Goal: Transaction & Acquisition: Purchase product/service

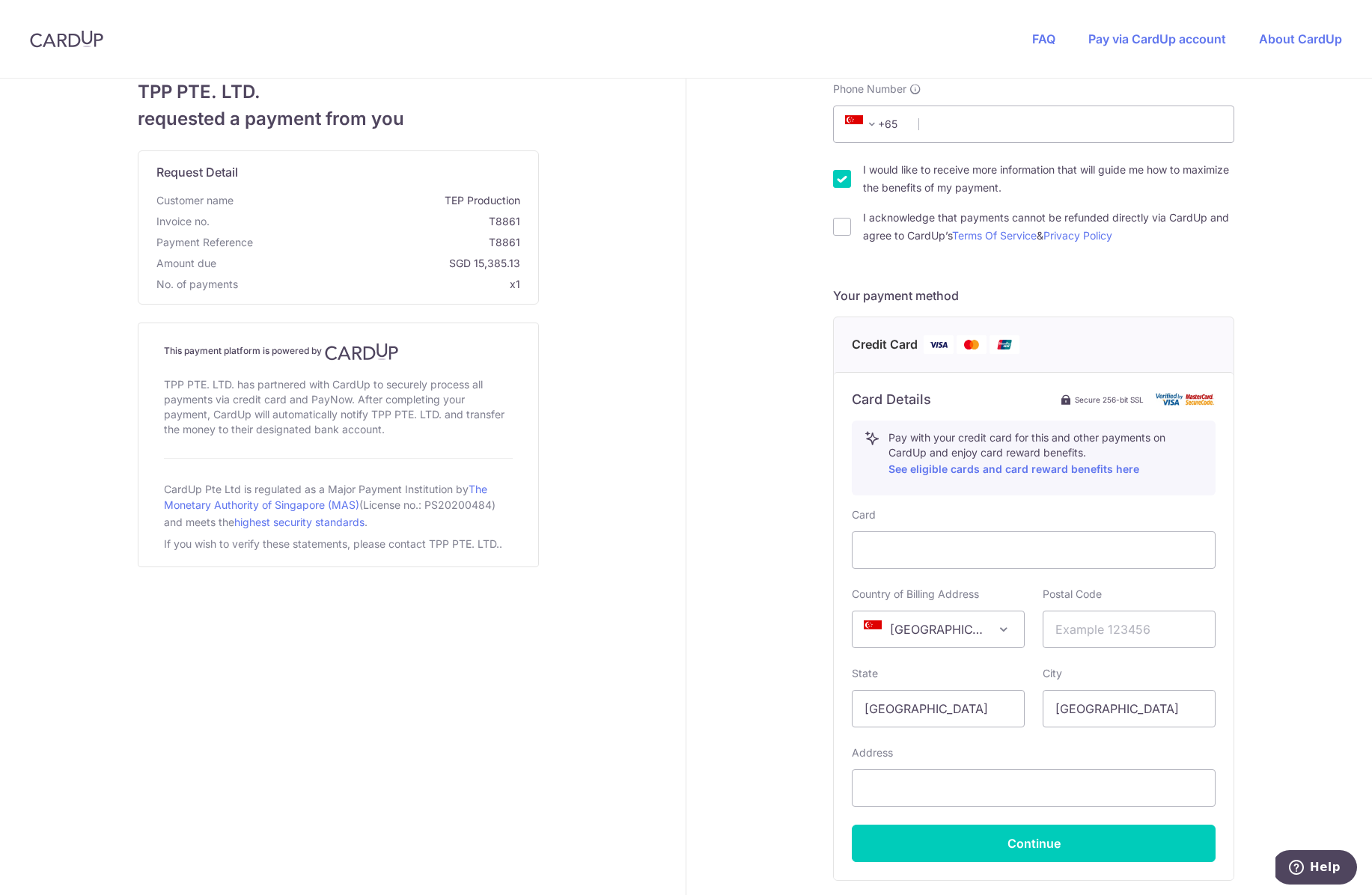
scroll to position [53, 0]
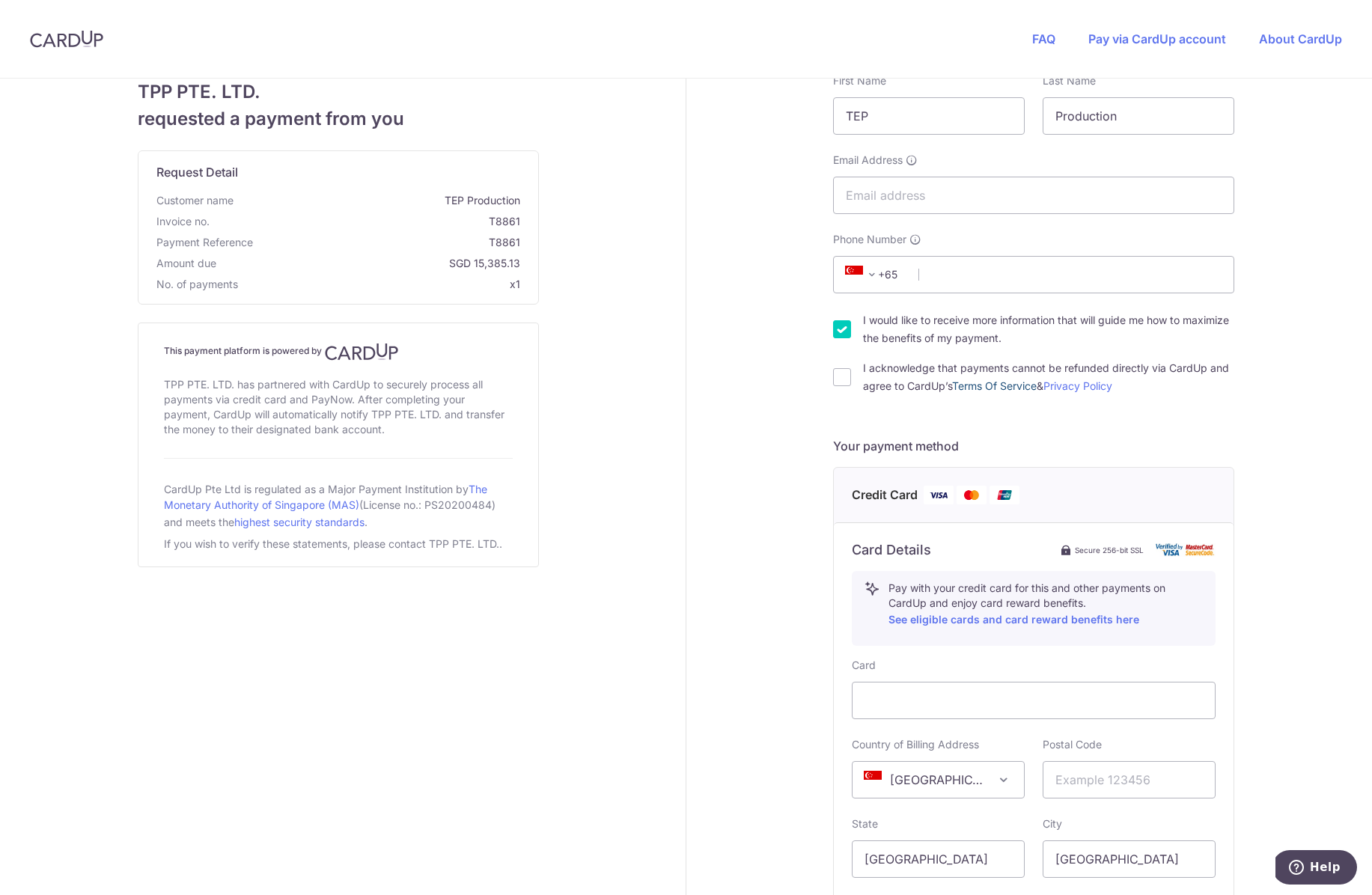
click at [1004, 390] on link "Terms Of Service" at bounding box center [995, 386] width 85 height 12
click at [1092, 387] on link "Privacy Policy" at bounding box center [1078, 386] width 69 height 12
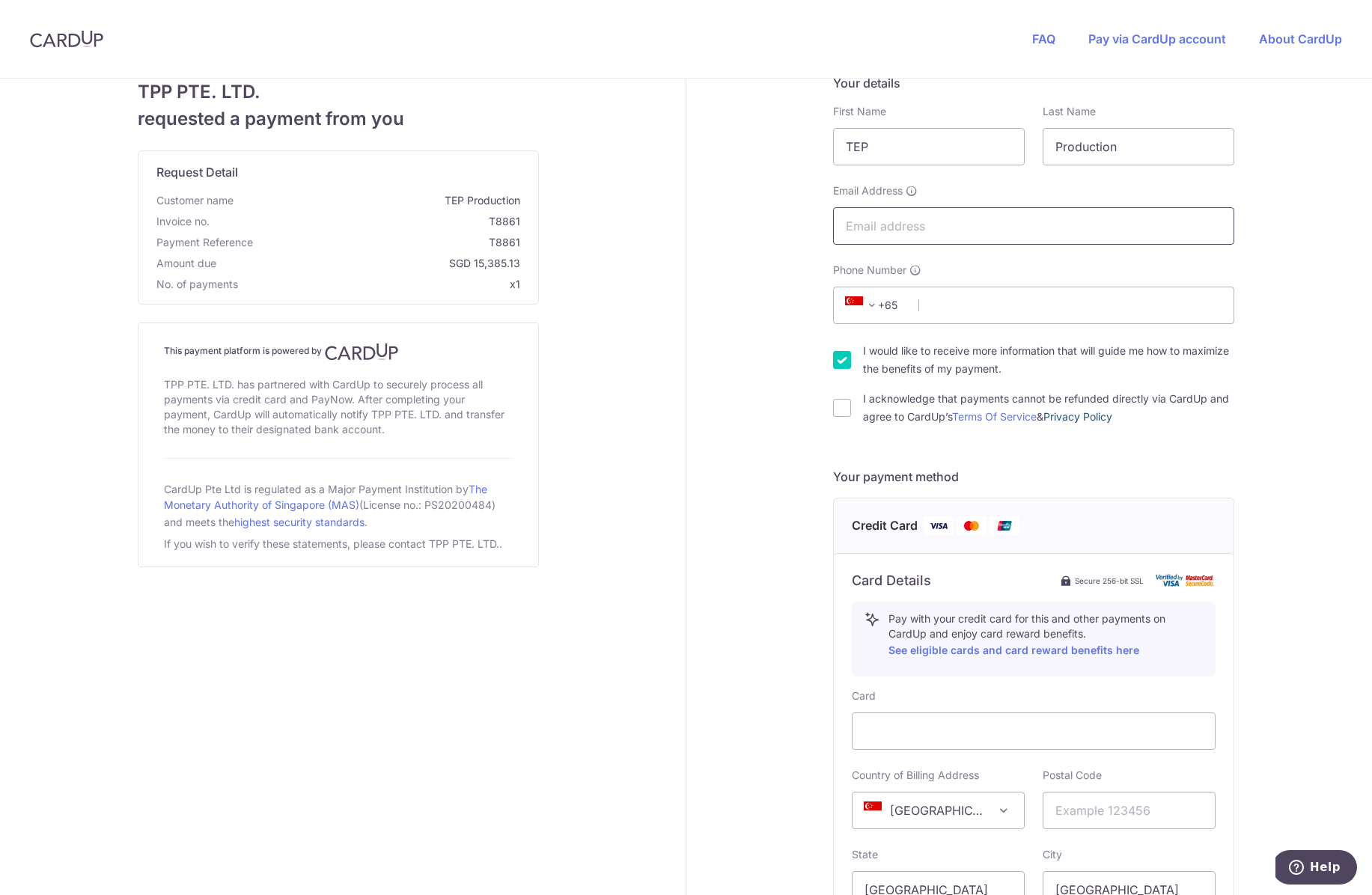
scroll to position [0, 0]
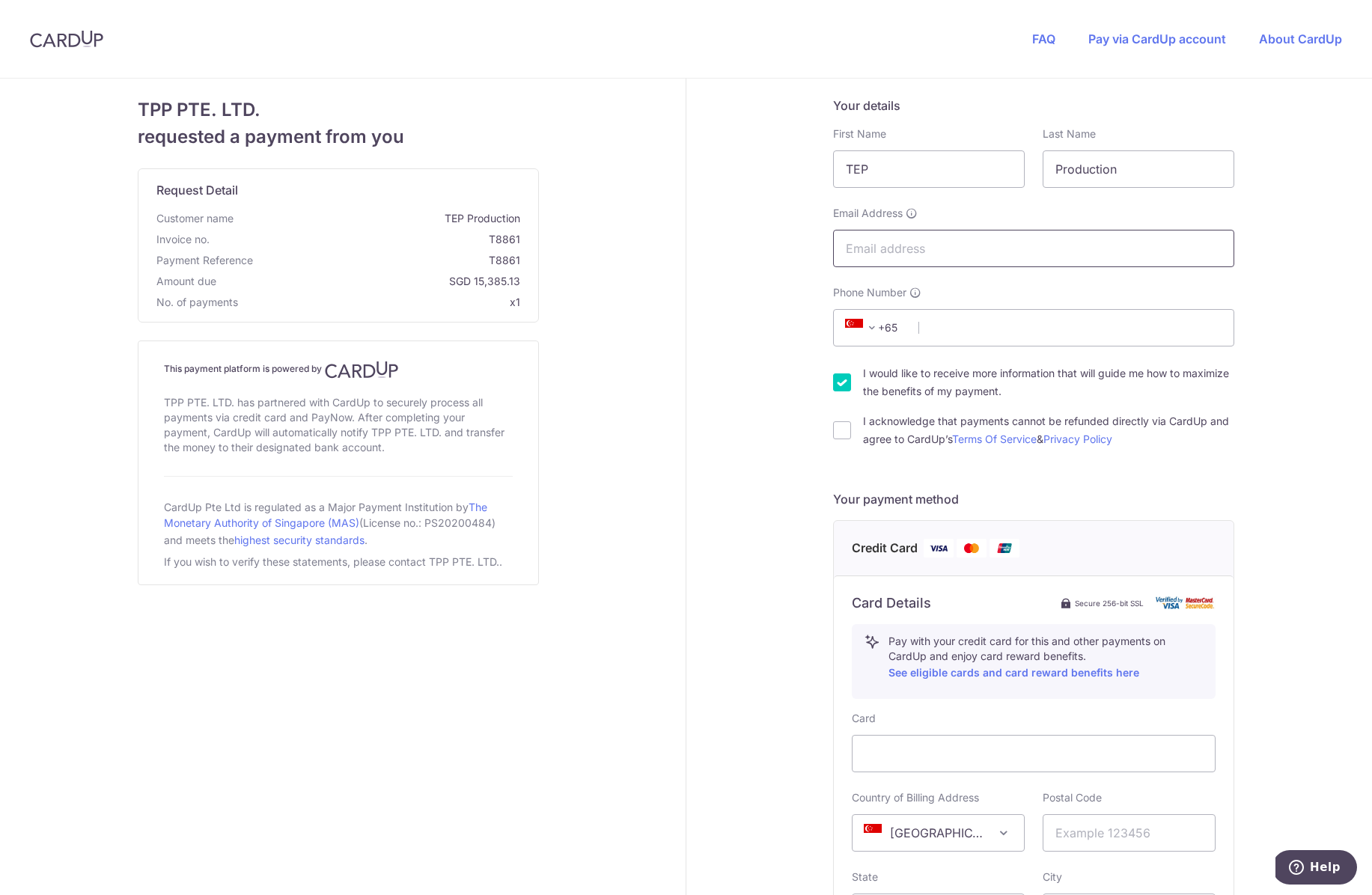
click at [992, 256] on input "Email Address" at bounding box center [1034, 248] width 401 height 37
type input "[PERSON_NAME][EMAIL_ADDRESS][DOMAIN_NAME]"
click at [1004, 326] on input "Phone Number" at bounding box center [1034, 328] width 401 height 37
type input "81000100"
click at [849, 436] on input "I acknowledge that payments cannot be refunded directly via CardUp and agree to…" at bounding box center [842, 430] width 18 height 18
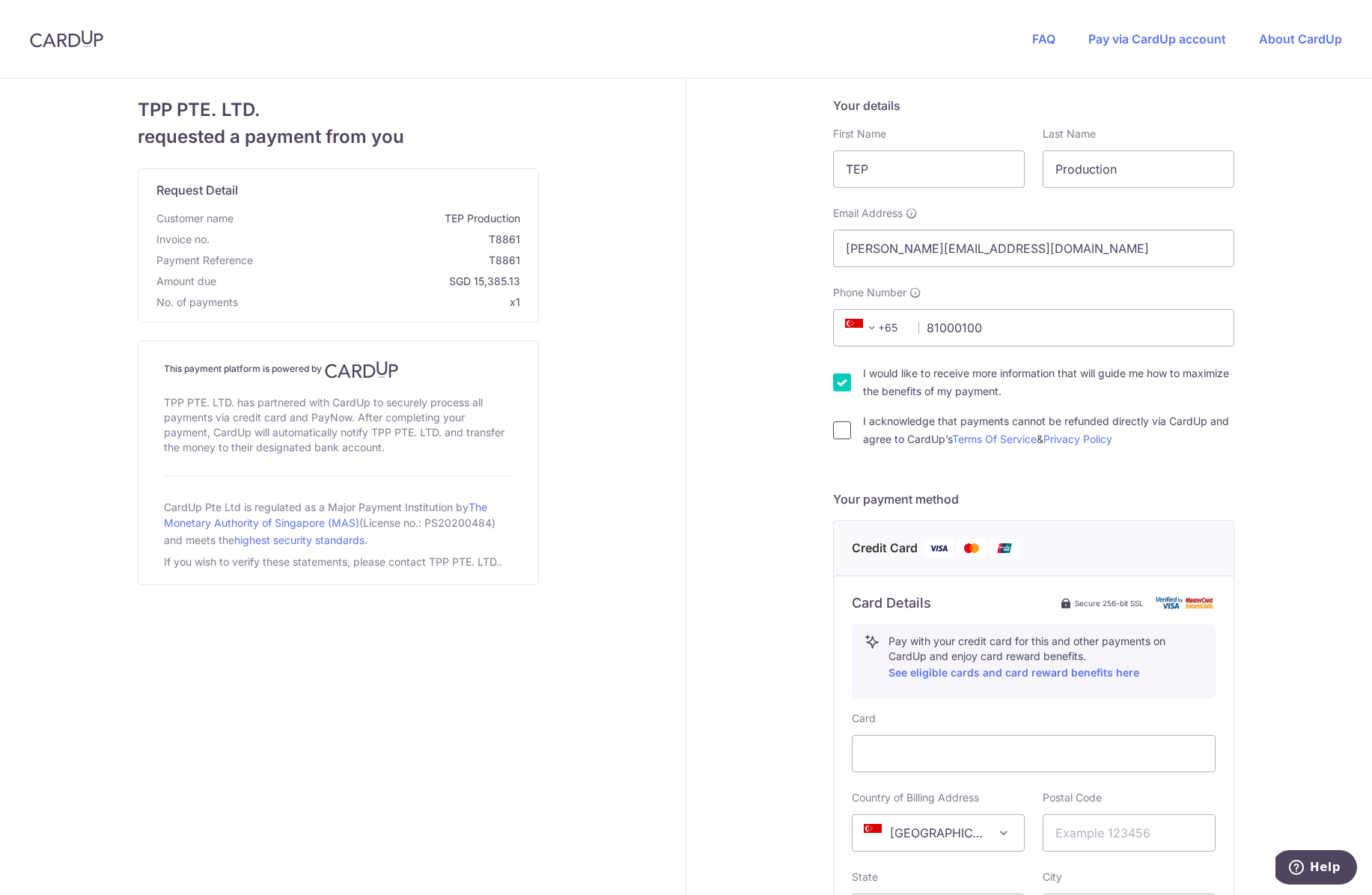
checkbox input "true"
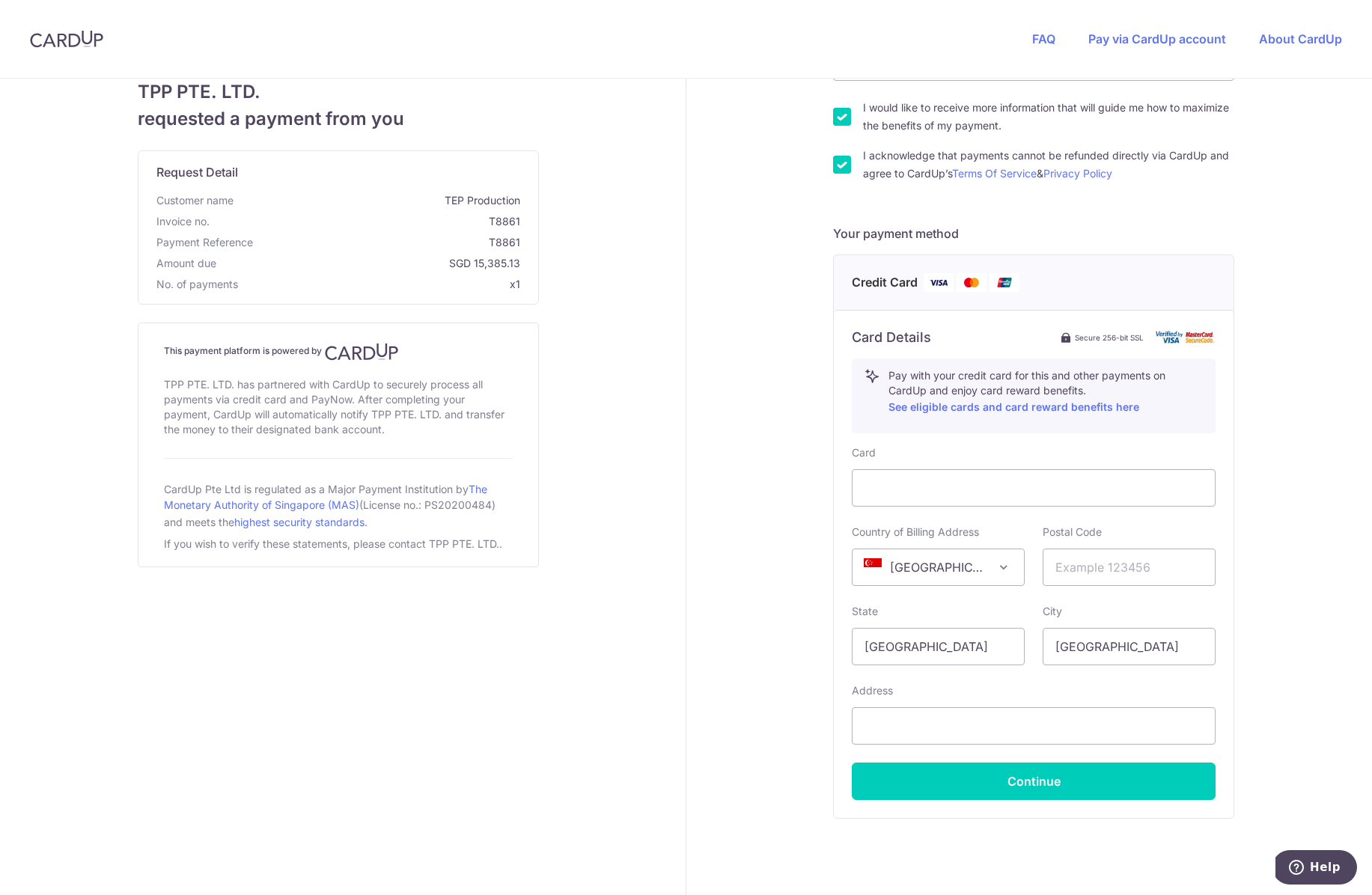
scroll to position [289, 0]
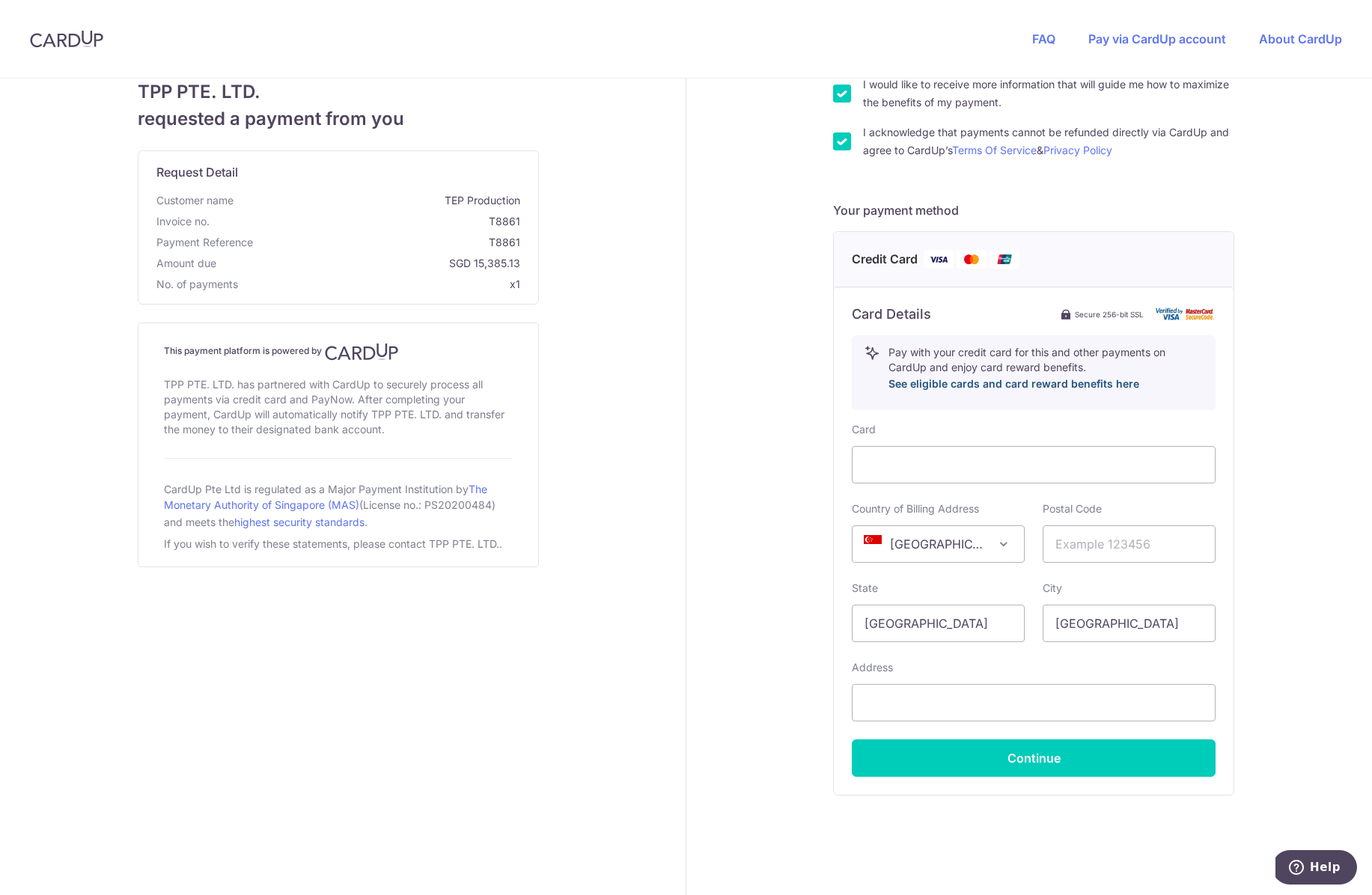
click at [1043, 385] on link "See eligible cards and card reward benefits here" at bounding box center [1013, 383] width 251 height 12
drag, startPoint x: 470, startPoint y: 266, endPoint x: 525, endPoint y: 266, distance: 55.0
click at [524, 268] on div "Request Detail Customer name TEP Production Invoice no. T8861 Payment Reference…" at bounding box center [338, 227] width 400 height 152
copy span "15,385.13"
click at [1240, 669] on div "Your details First Name TEP Last Name Production Email Address [PERSON_NAME][EM…" at bounding box center [1034, 356] width 694 height 1133
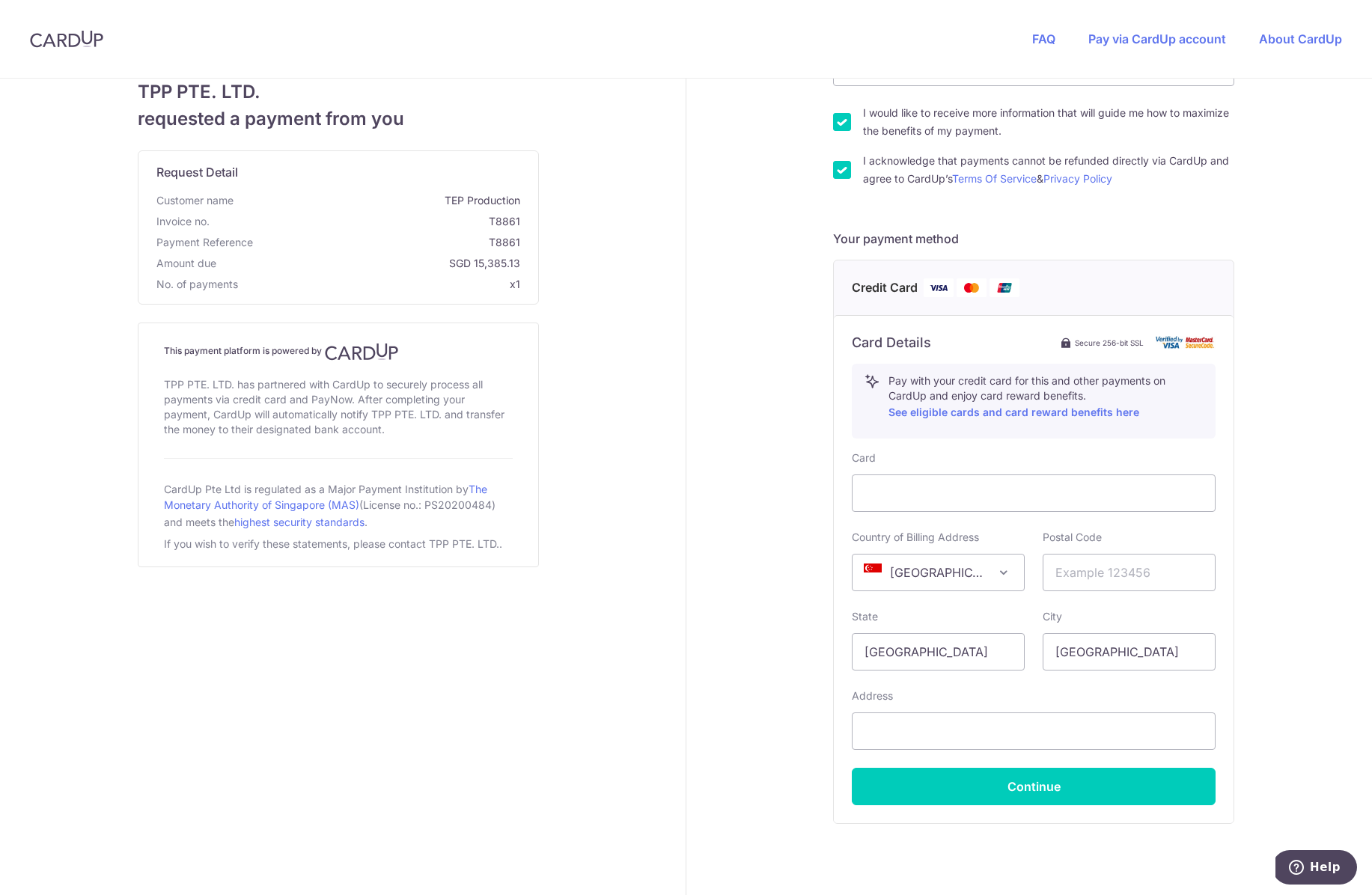
scroll to position [316, 0]
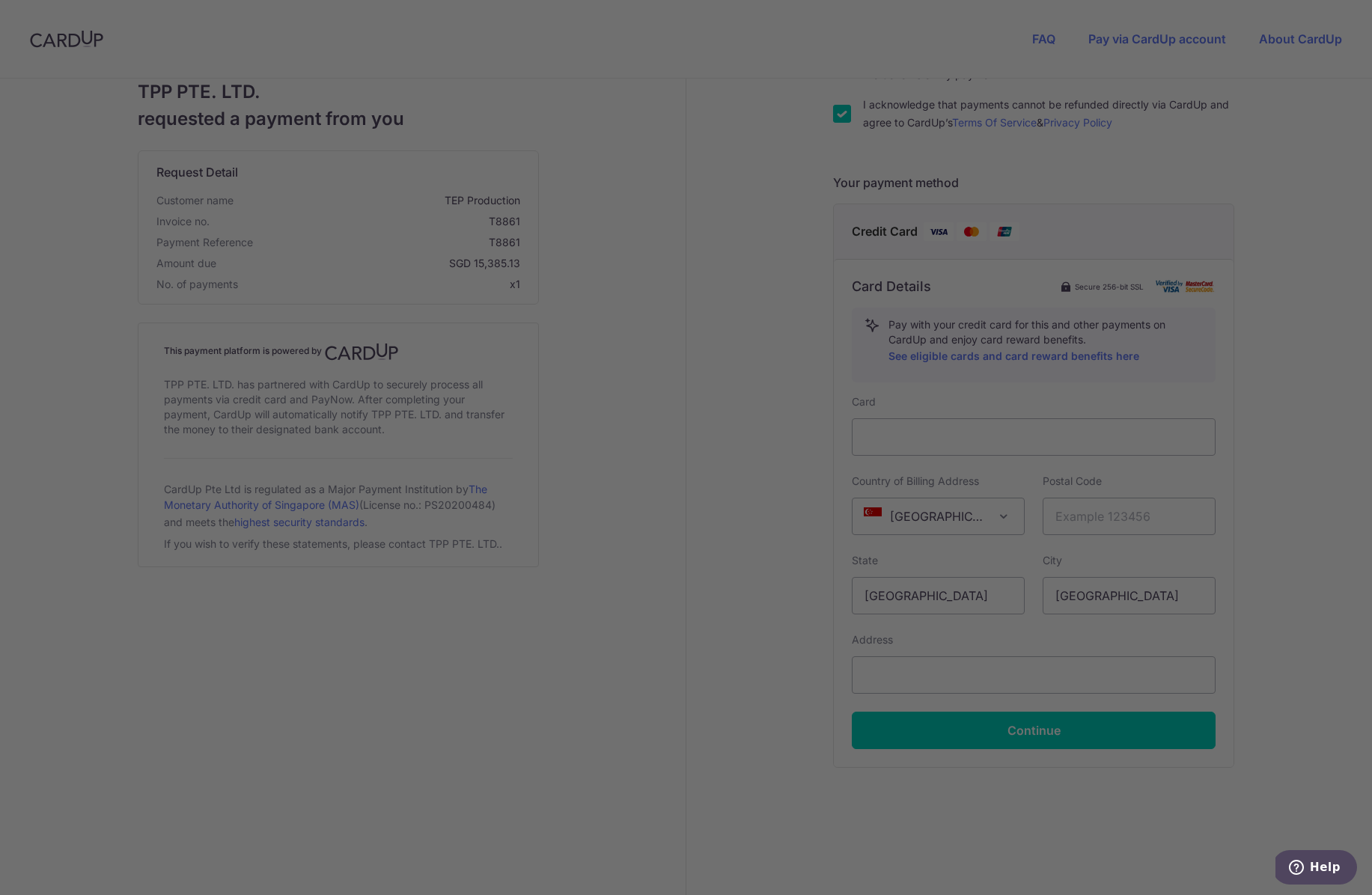
click at [679, 669] on div at bounding box center [693, 452] width 1386 height 904
click at [1272, 440] on div at bounding box center [693, 452] width 1386 height 904
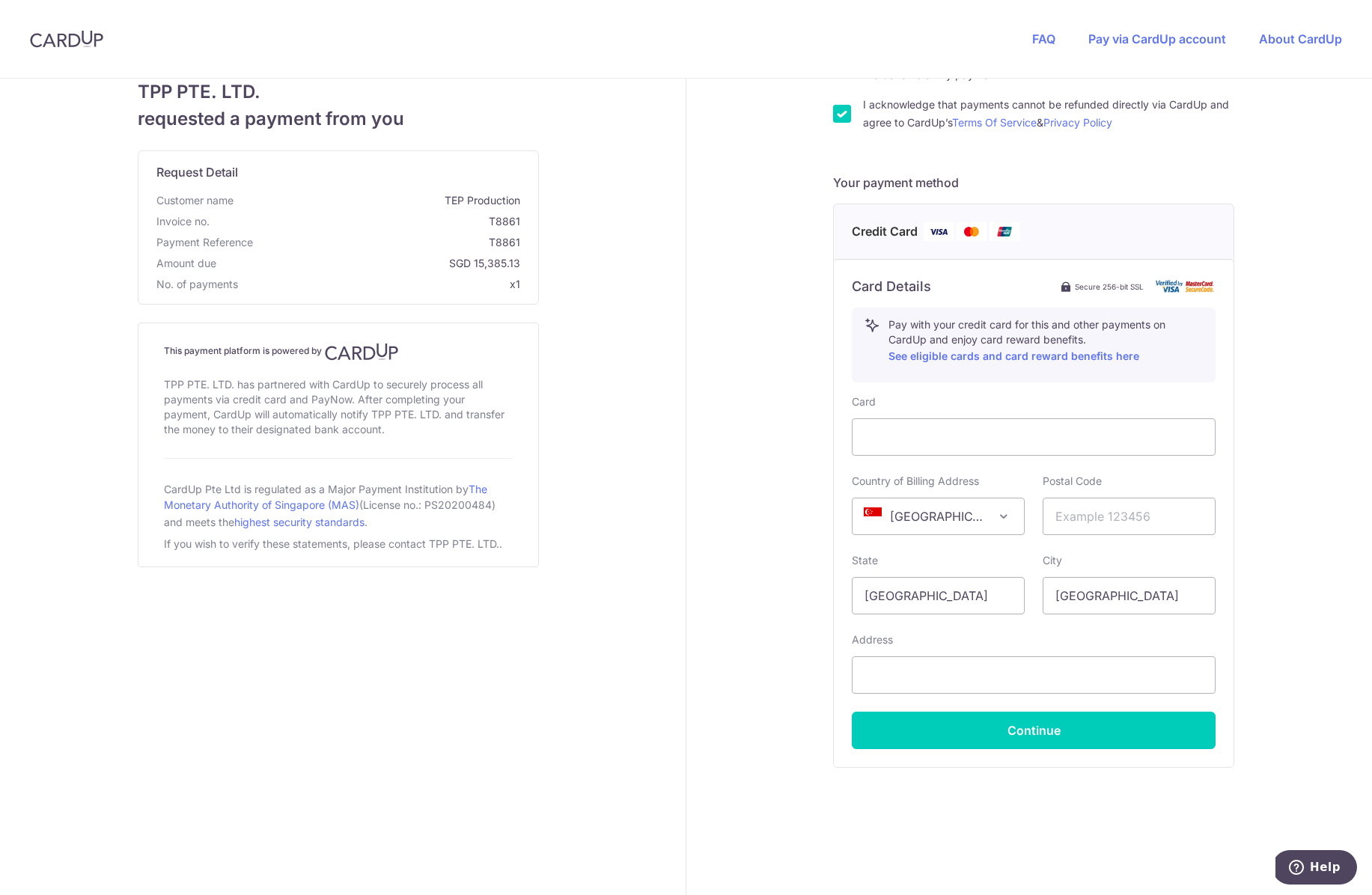
click at [629, 386] on div "TPP PTE. LTD. requested a payment from you Request Detail Customer name TEP Pro…" at bounding box center [338, 329] width 694 height 1133
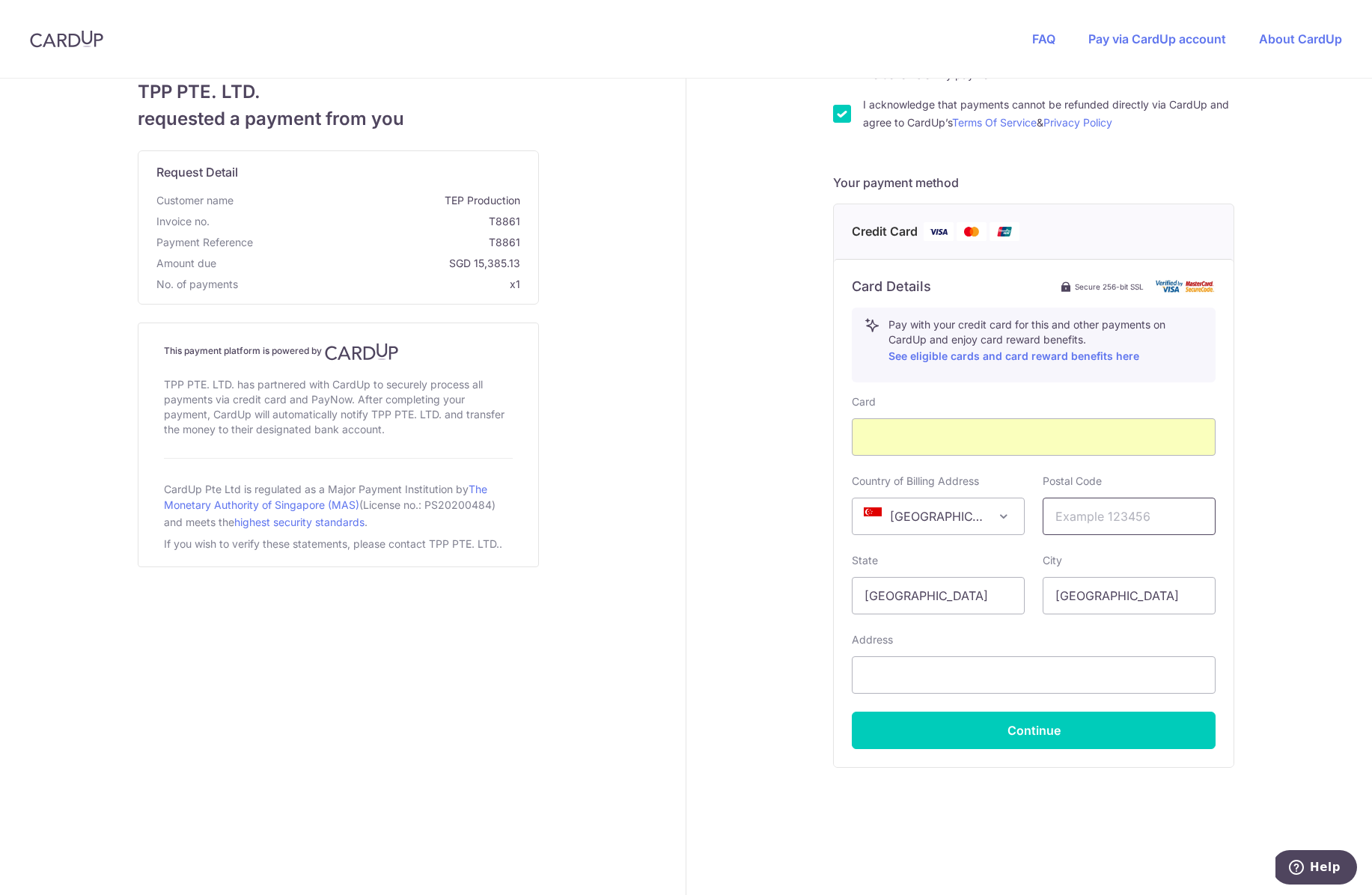
click at [1122, 513] on input "text" at bounding box center [1129, 516] width 173 height 37
type input "768964"
click at [893, 684] on input "text" at bounding box center [1034, 675] width 364 height 37
type input "556 Yishun"
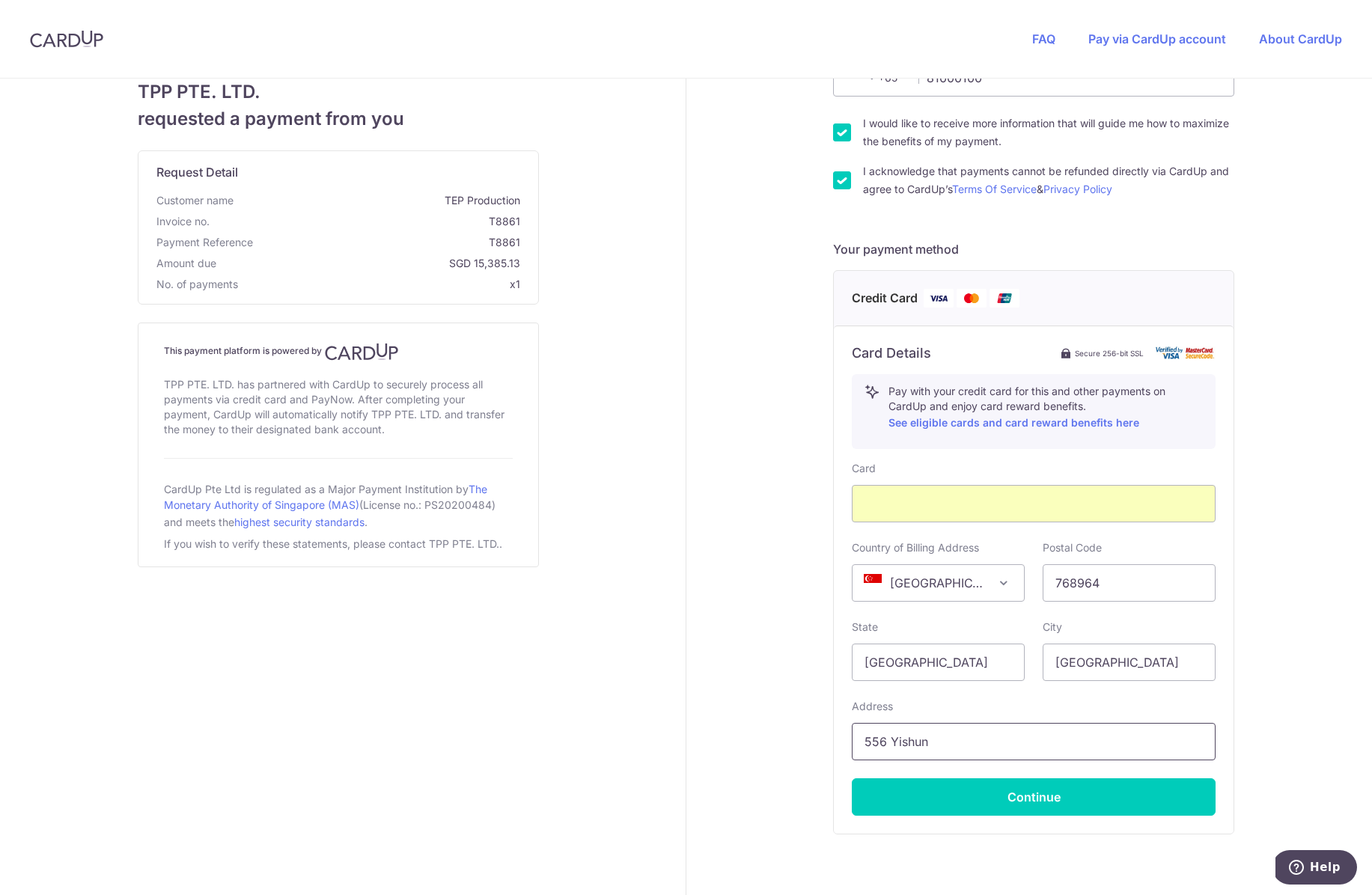
scroll to position [211, 0]
